Goal: Information Seeking & Learning: Find specific fact

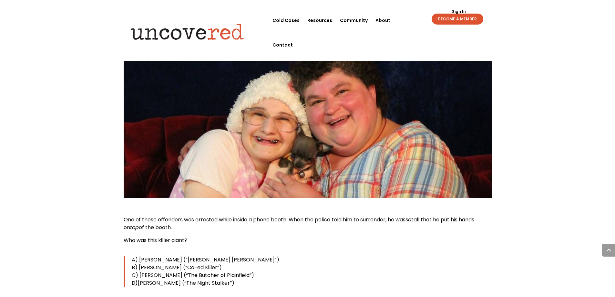
scroll to position [549, 0]
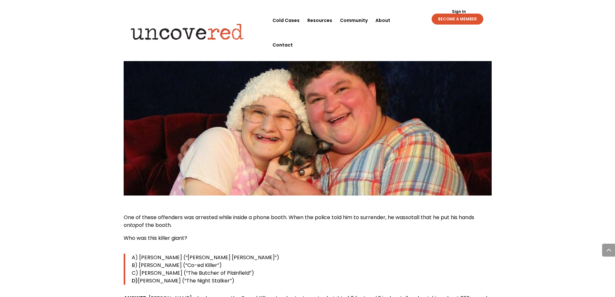
click at [273, 104] on img at bounding box center [308, 126] width 368 height 137
click at [273, 139] on img at bounding box center [308, 126] width 368 height 137
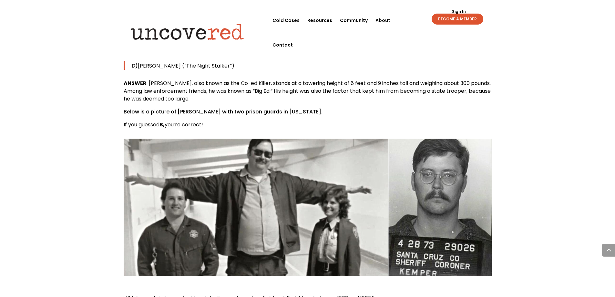
scroll to position [774, 0]
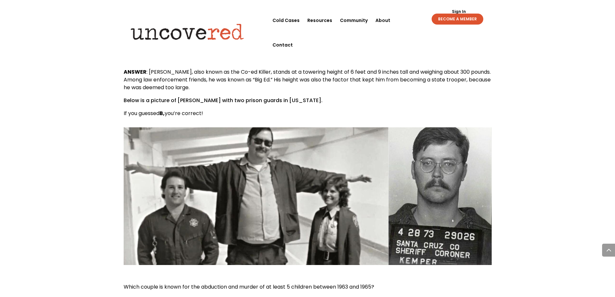
click at [221, 176] on img at bounding box center [308, 195] width 368 height 137
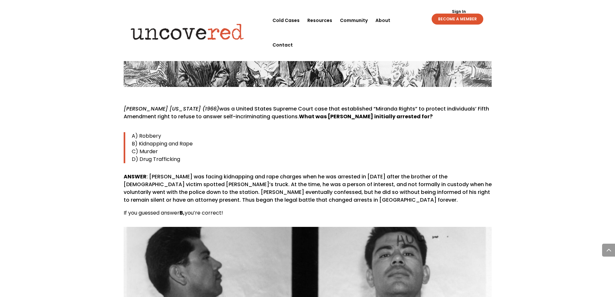
scroll to position [2065, 0]
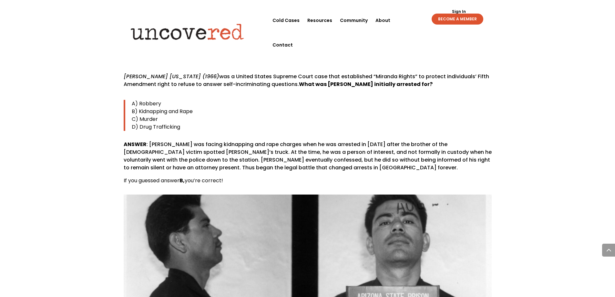
click at [196, 199] on img at bounding box center [308, 262] width 368 height 137
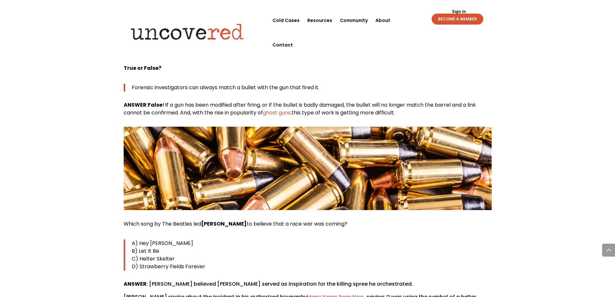
scroll to position [2743, 0]
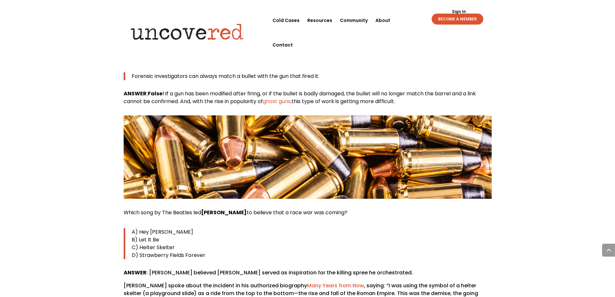
click at [199, 126] on img at bounding box center [308, 156] width 368 height 83
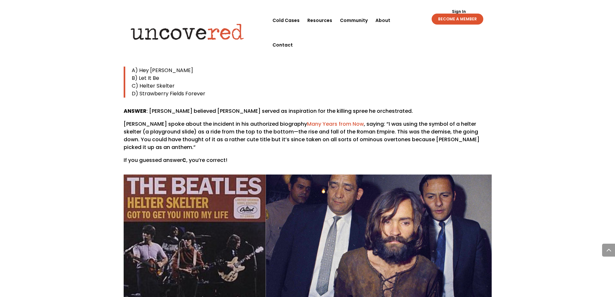
scroll to position [2872, 0]
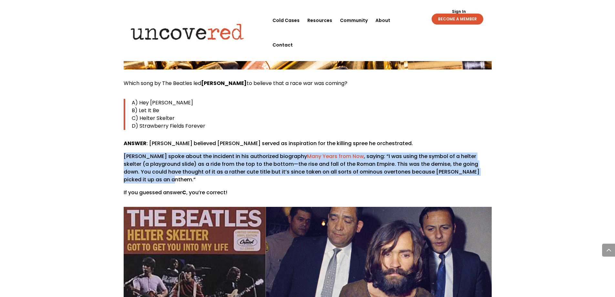
drag, startPoint x: 124, startPoint y: 126, endPoint x: 149, endPoint y: 150, distance: 34.9
click at [149, 152] on p "[PERSON_NAME] spoke about the incident in his authorized biography Many Years f…" at bounding box center [308, 170] width 368 height 36
copy p "[PERSON_NAME] spoke about the incident in his authorized biography Many Years f…"
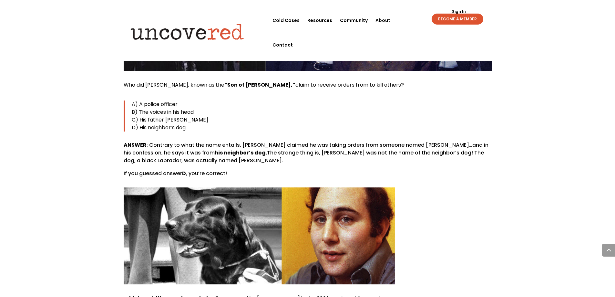
scroll to position [3130, 0]
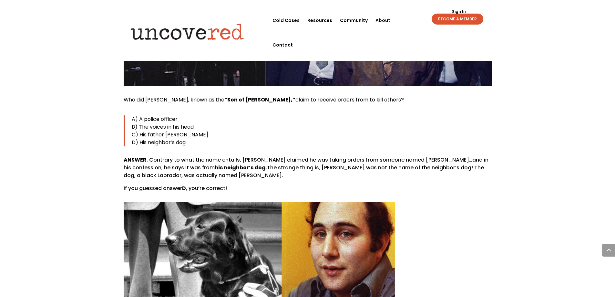
click at [331, 228] on img at bounding box center [259, 250] width 271 height 97
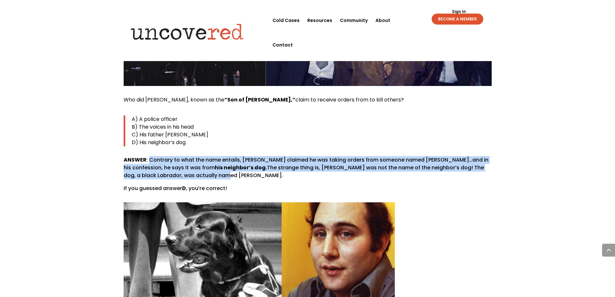
drag, startPoint x: 149, startPoint y: 130, endPoint x: 231, endPoint y: 144, distance: 82.5
click at [231, 156] on p "ANSWER : Contrary to what the name entails, [PERSON_NAME] claimed he was taking…" at bounding box center [308, 170] width 368 height 28
copy p "Contrary to what the name entails, [PERSON_NAME] claimed he was taking orders f…"
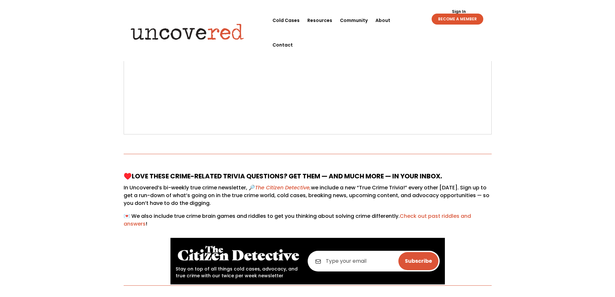
scroll to position [0, 0]
